Goal: Information Seeking & Learning: Learn about a topic

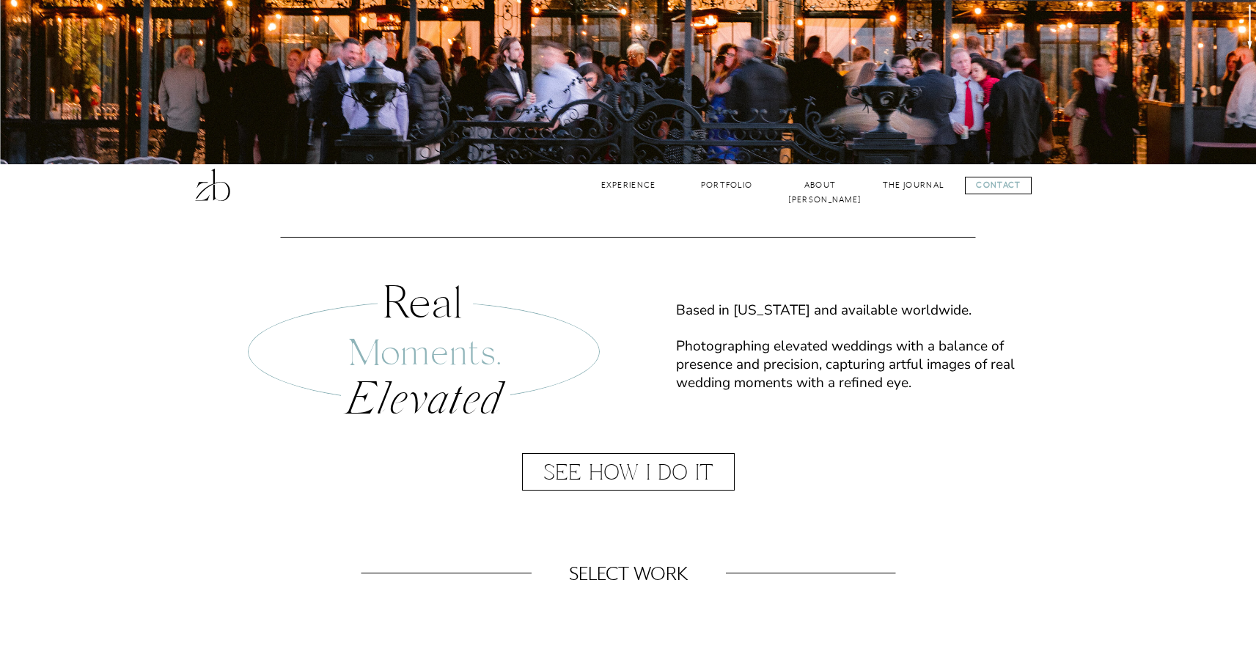
scroll to position [467, 0]
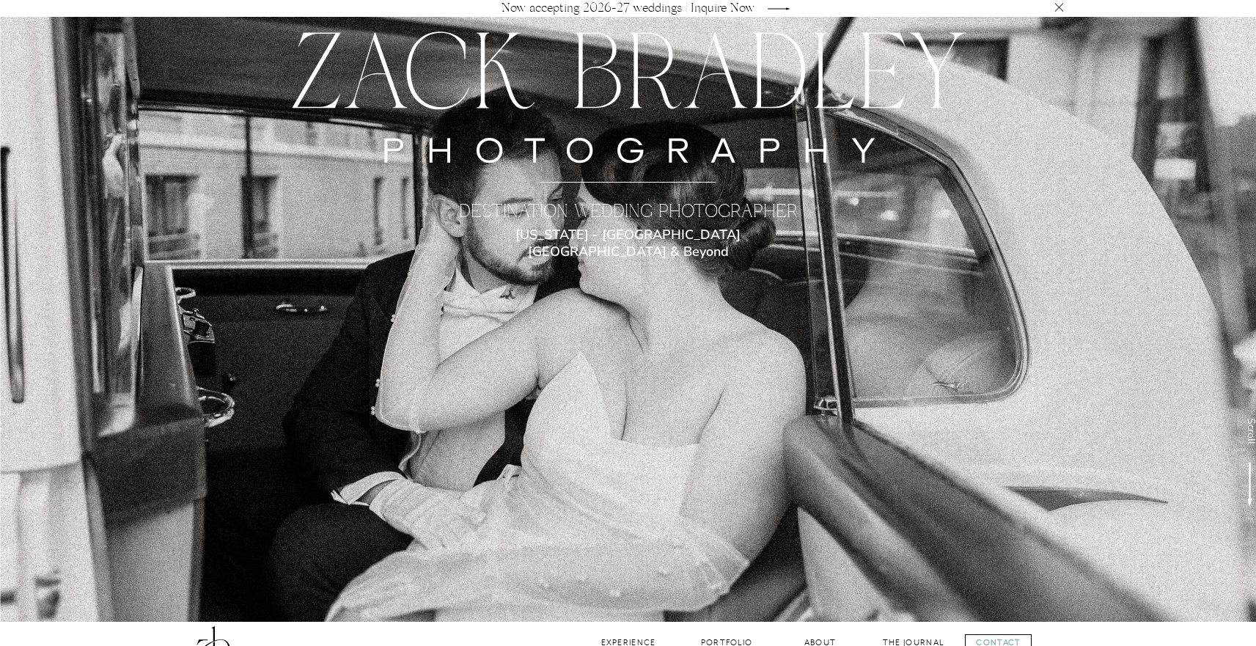
click at [1057, 5] on icon at bounding box center [1059, 7] width 18 height 15
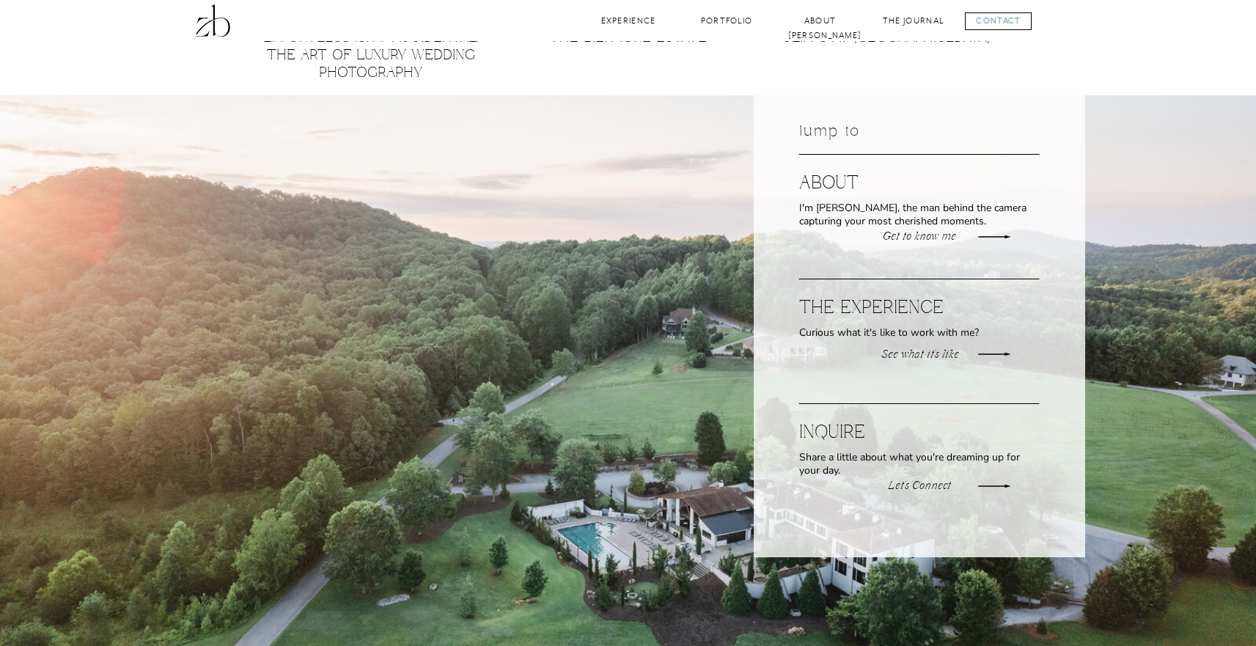
scroll to position [1737, 0]
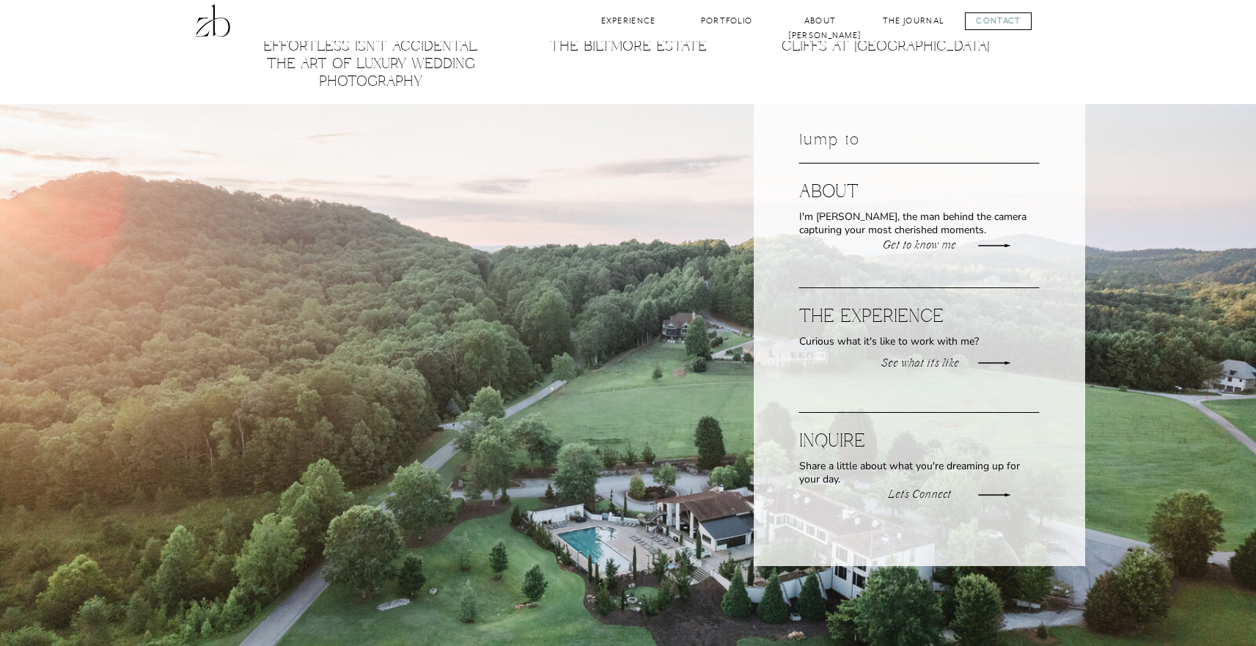
click at [946, 248] on icon at bounding box center [994, 245] width 149 height 43
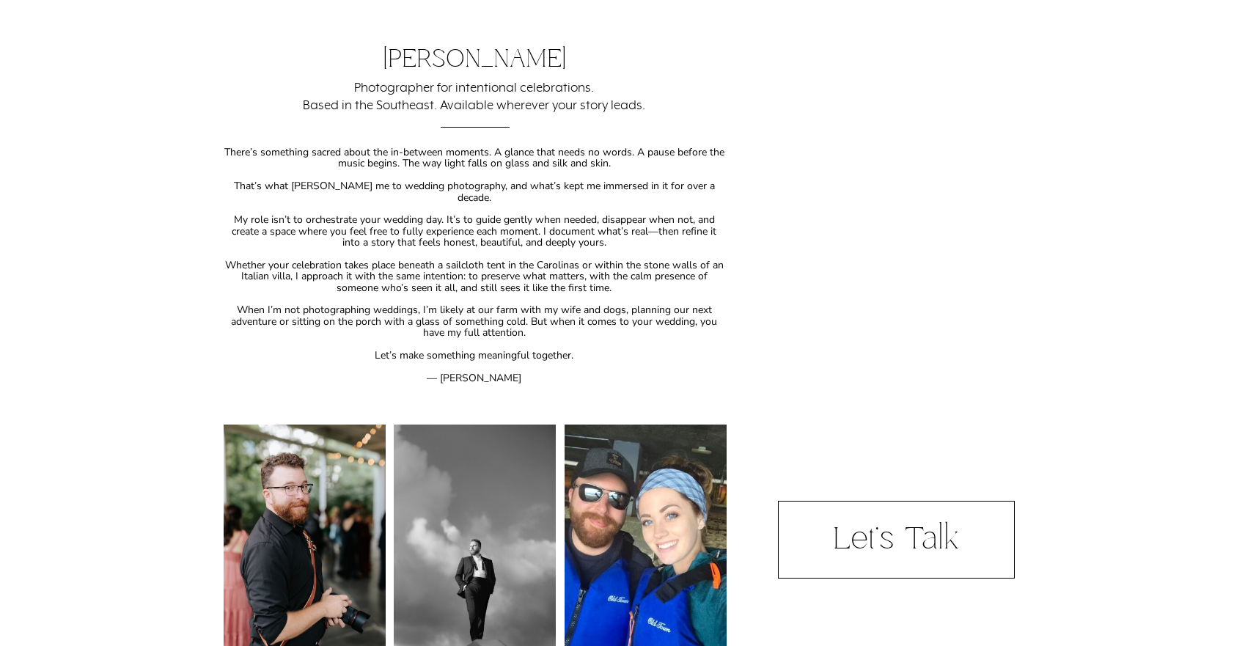
scroll to position [422, 0]
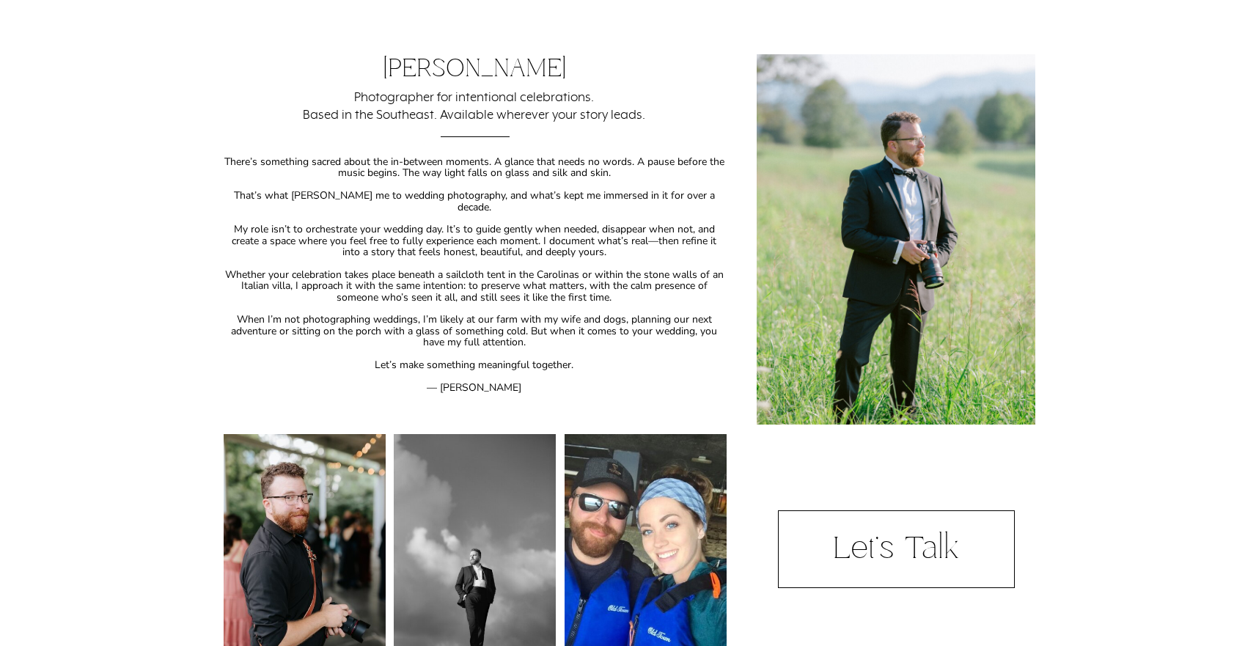
click at [418, 320] on p "There’s something sacred about the in-between moments. A glance that needs no w…" at bounding box center [474, 300] width 503 height 289
